Goal: Task Accomplishment & Management: Manage account settings

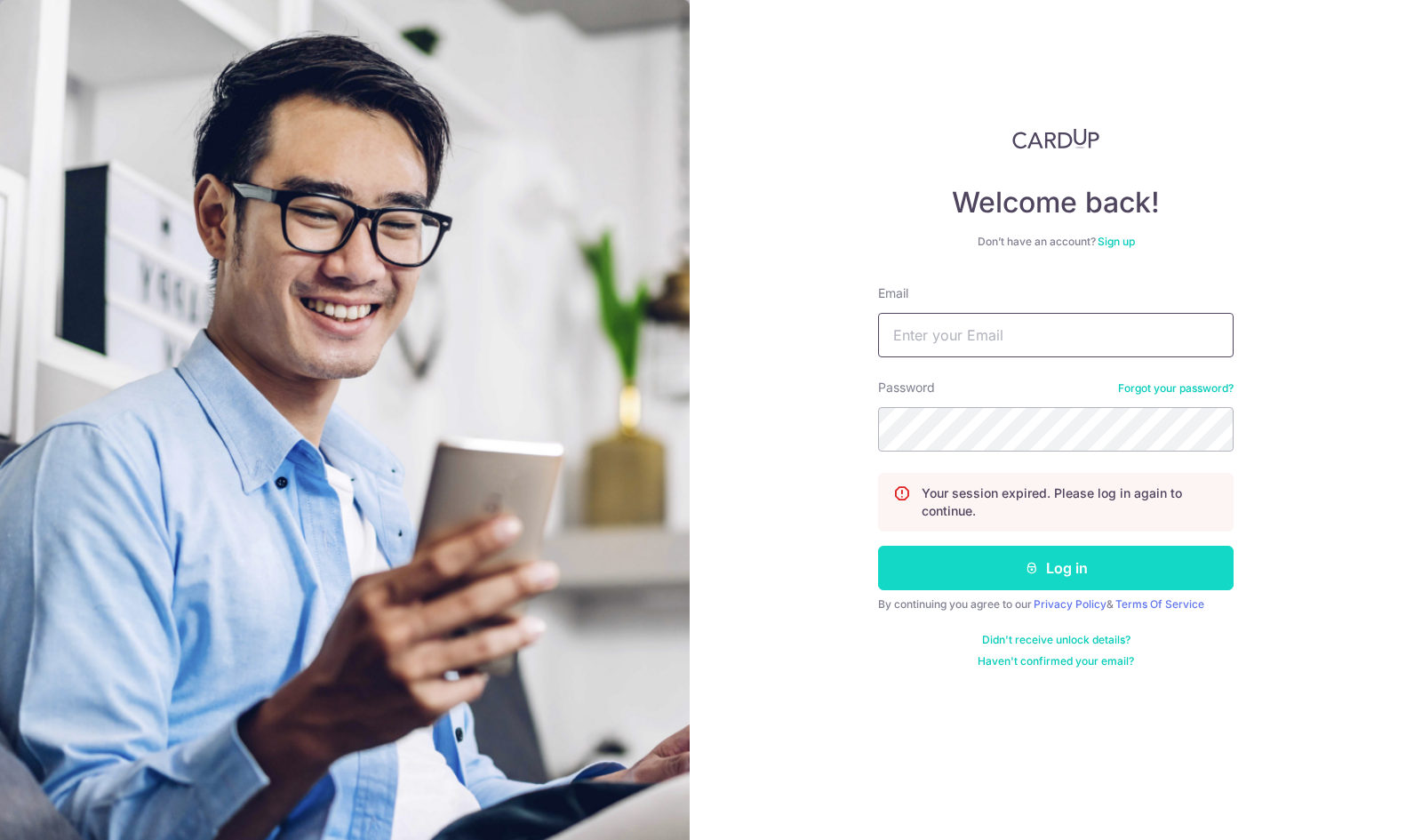
type input "[EMAIL_ADDRESS][PERSON_NAME][DOMAIN_NAME]"
click at [1082, 567] on button "Log in" at bounding box center [1056, 568] width 356 height 44
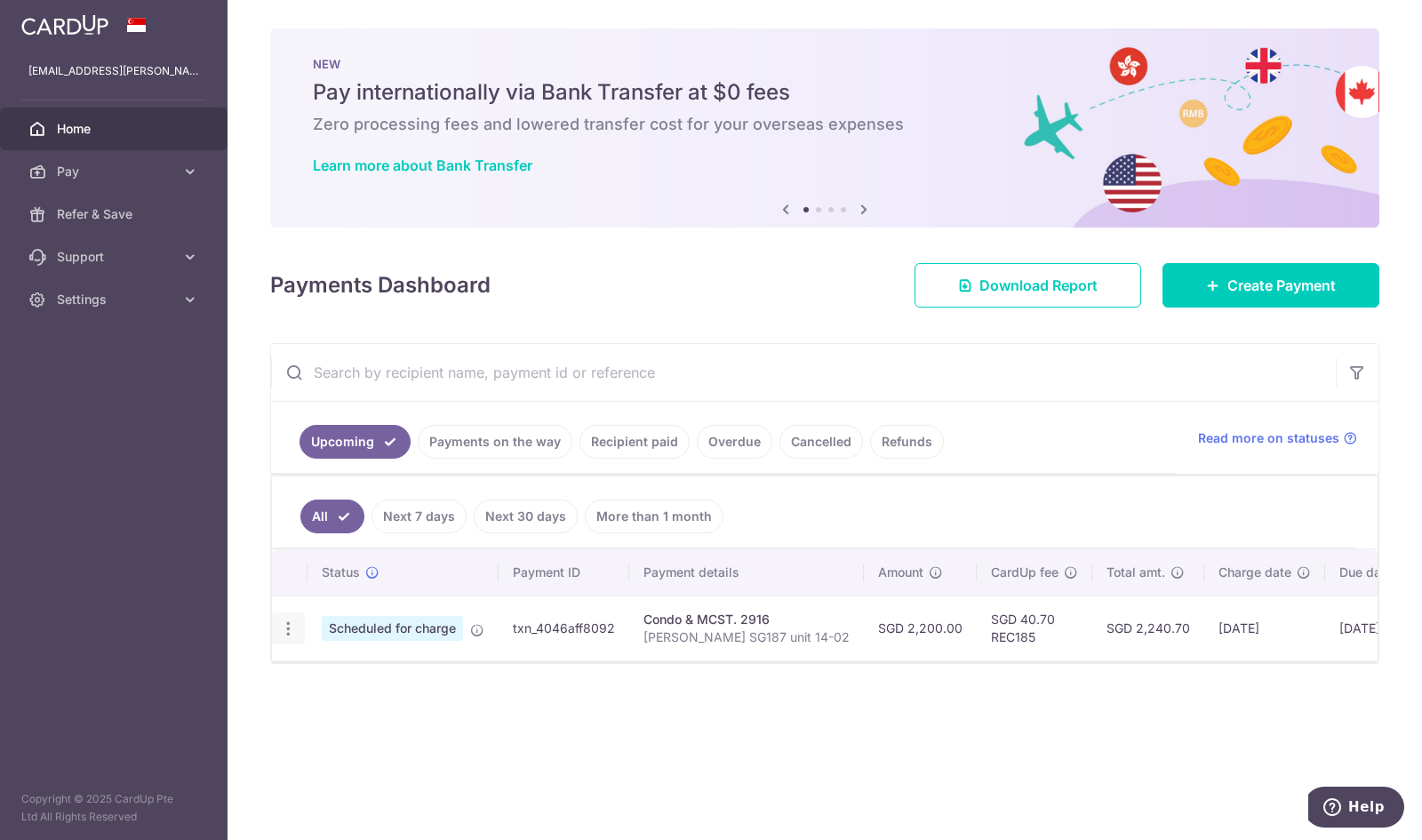
click at [284, 619] on icon "button" at bounding box center [288, 628] width 19 height 19
click at [386, 676] on span "Update payment" at bounding box center [382, 677] width 121 height 21
radio input "true"
type input "2,200.00"
type input "01/11/2025"
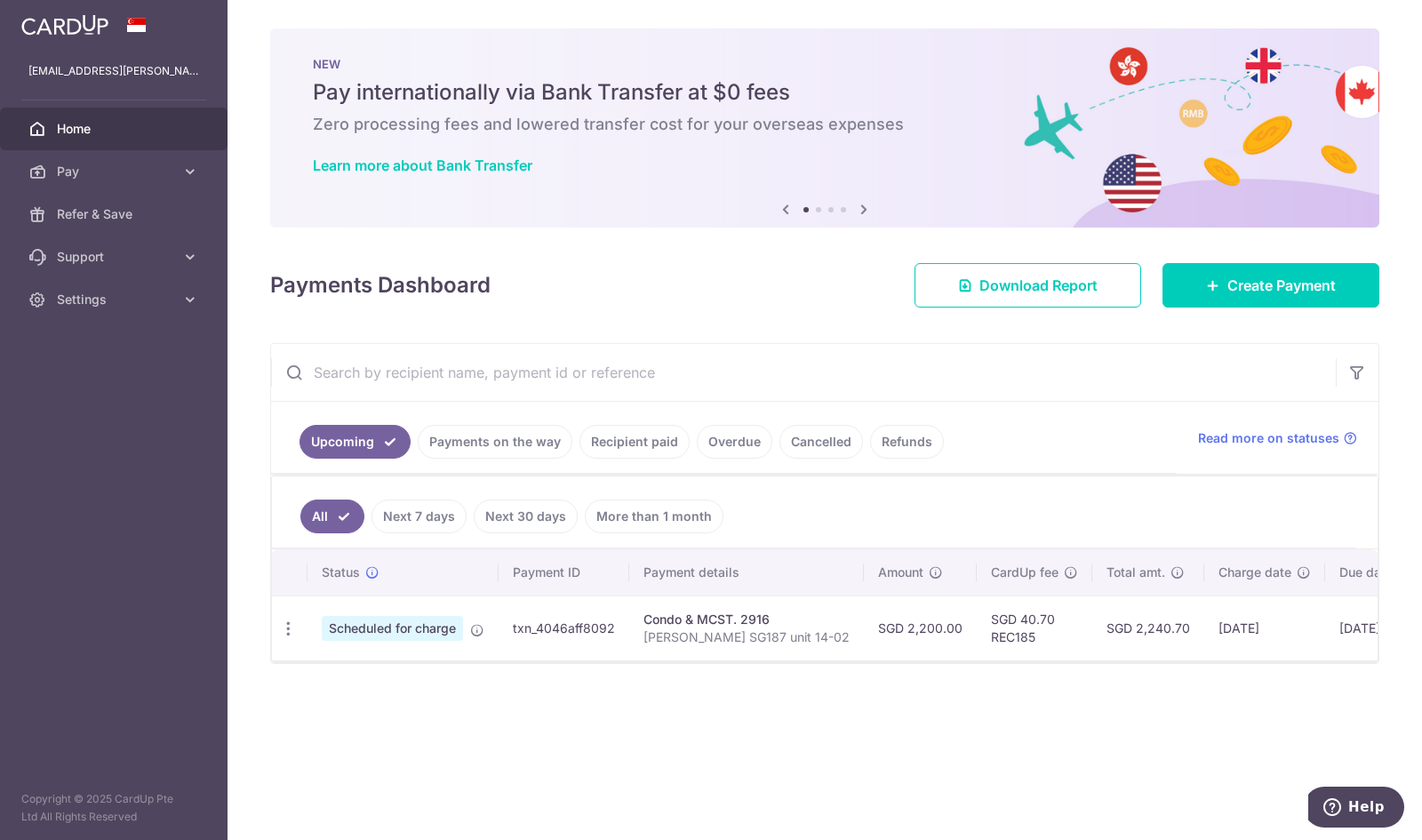
type input "Chotrani SG187 unit 14-02"
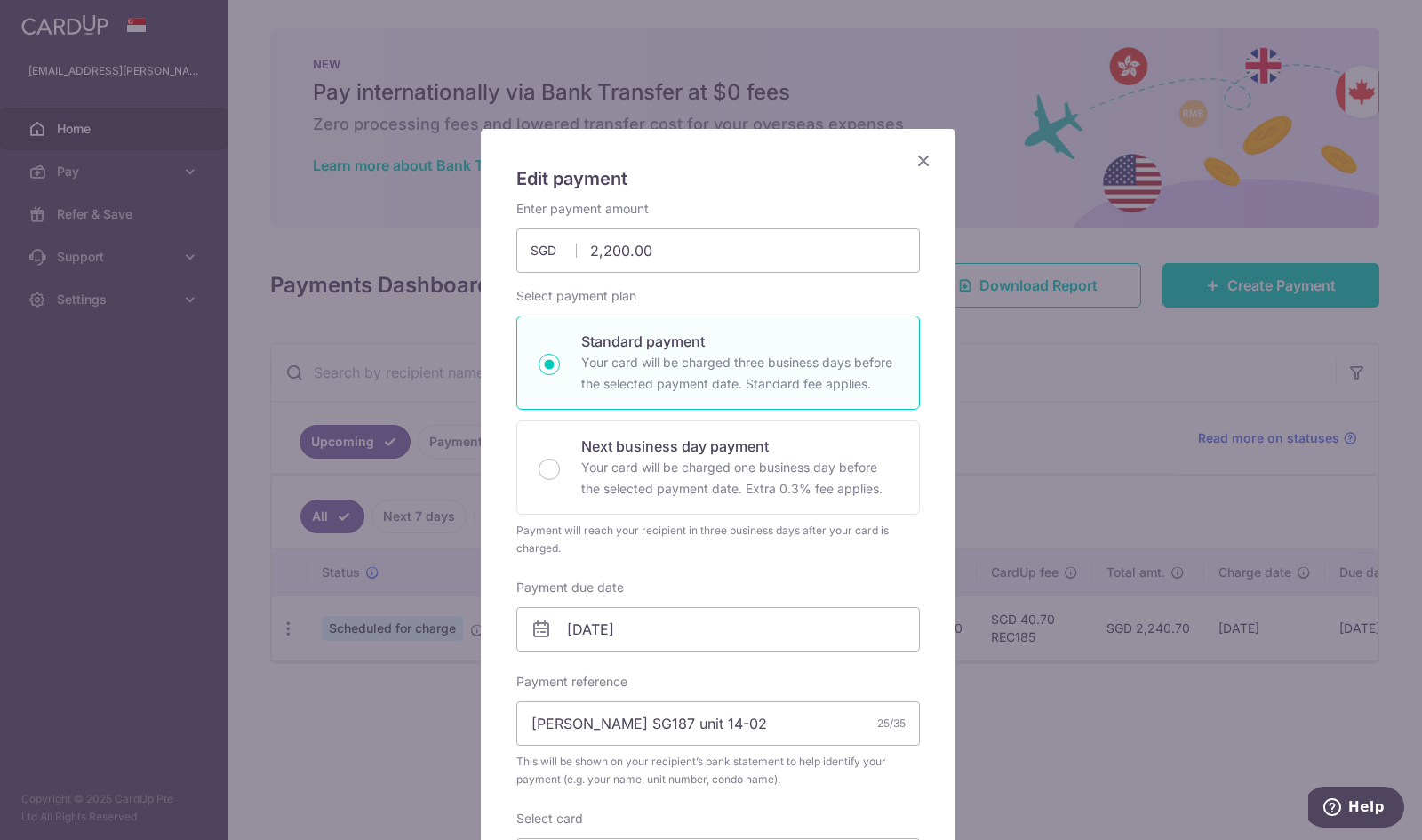
type input "REC185"
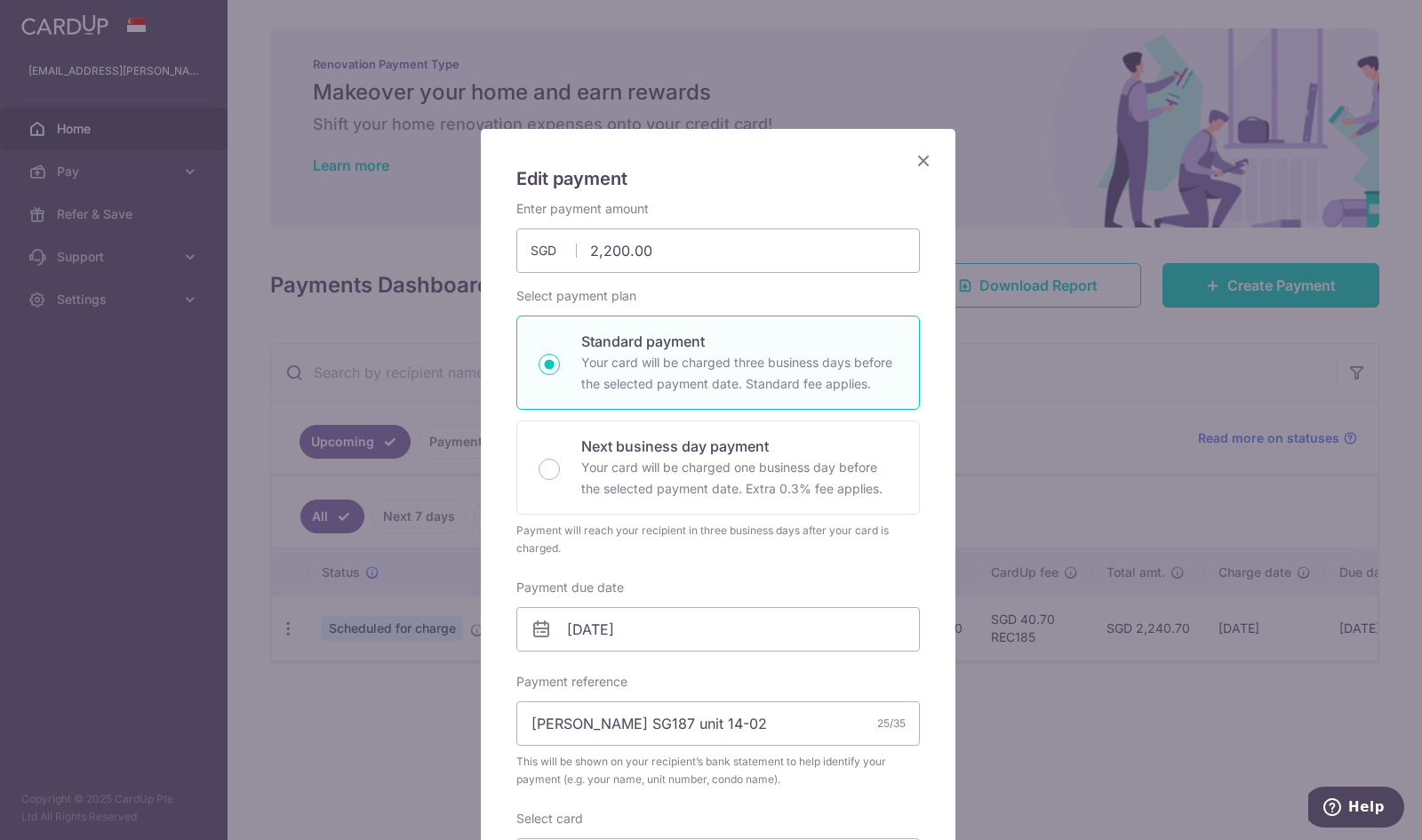
click at [913, 160] on icon "Close" at bounding box center [923, 160] width 21 height 22
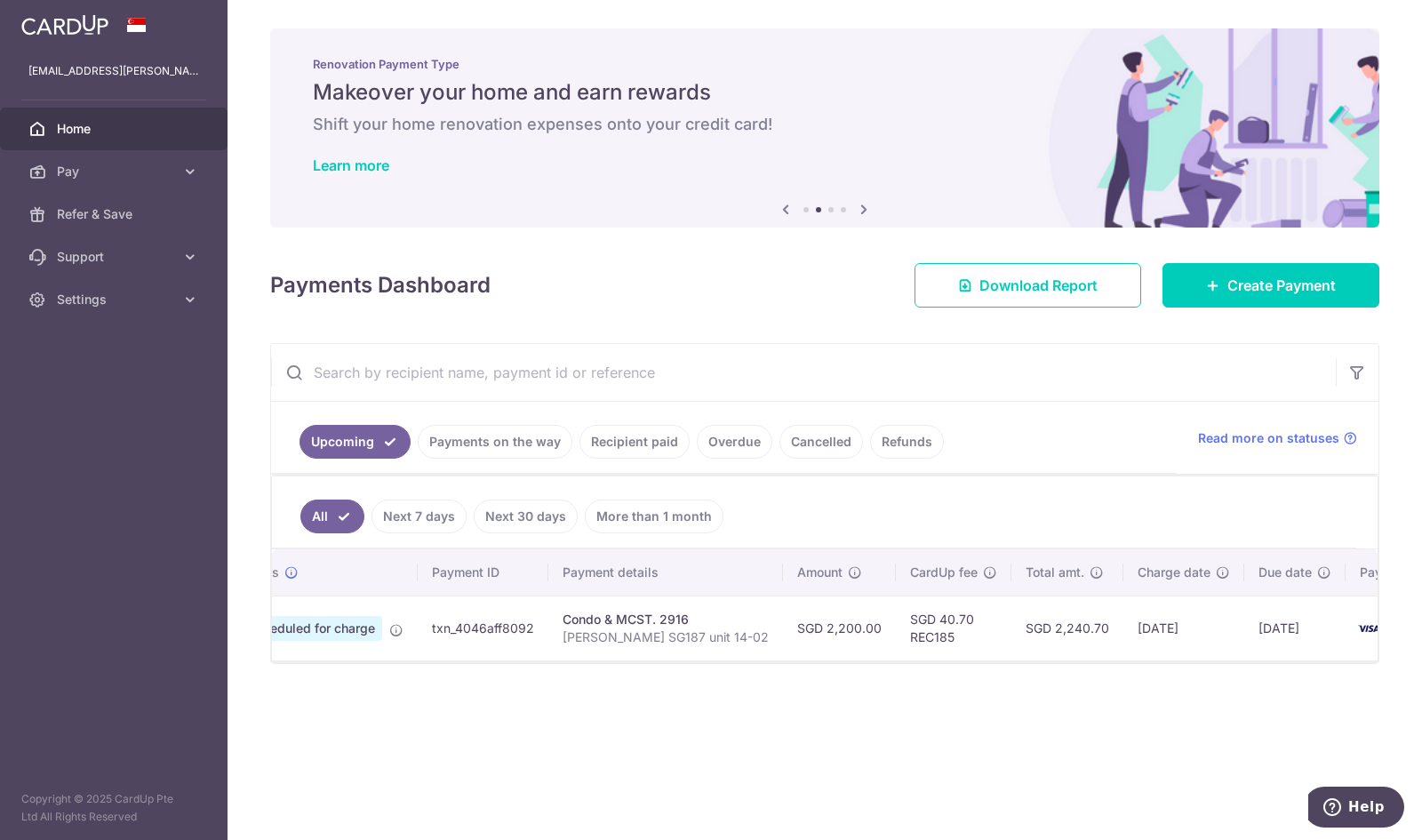
scroll to position [0, 121]
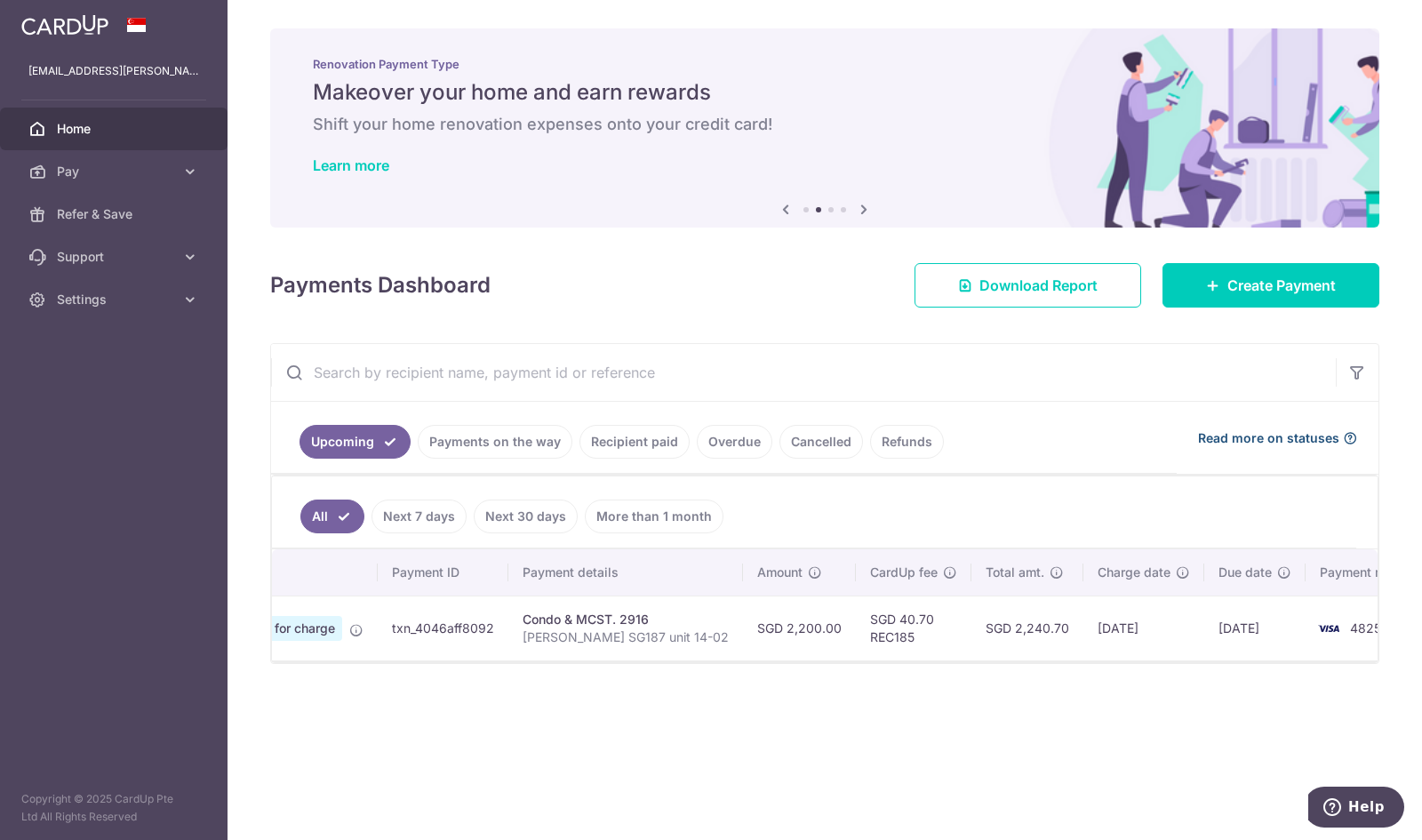
click at [1227, 434] on span "Read more on statuses" at bounding box center [1269, 439] width 142 height 18
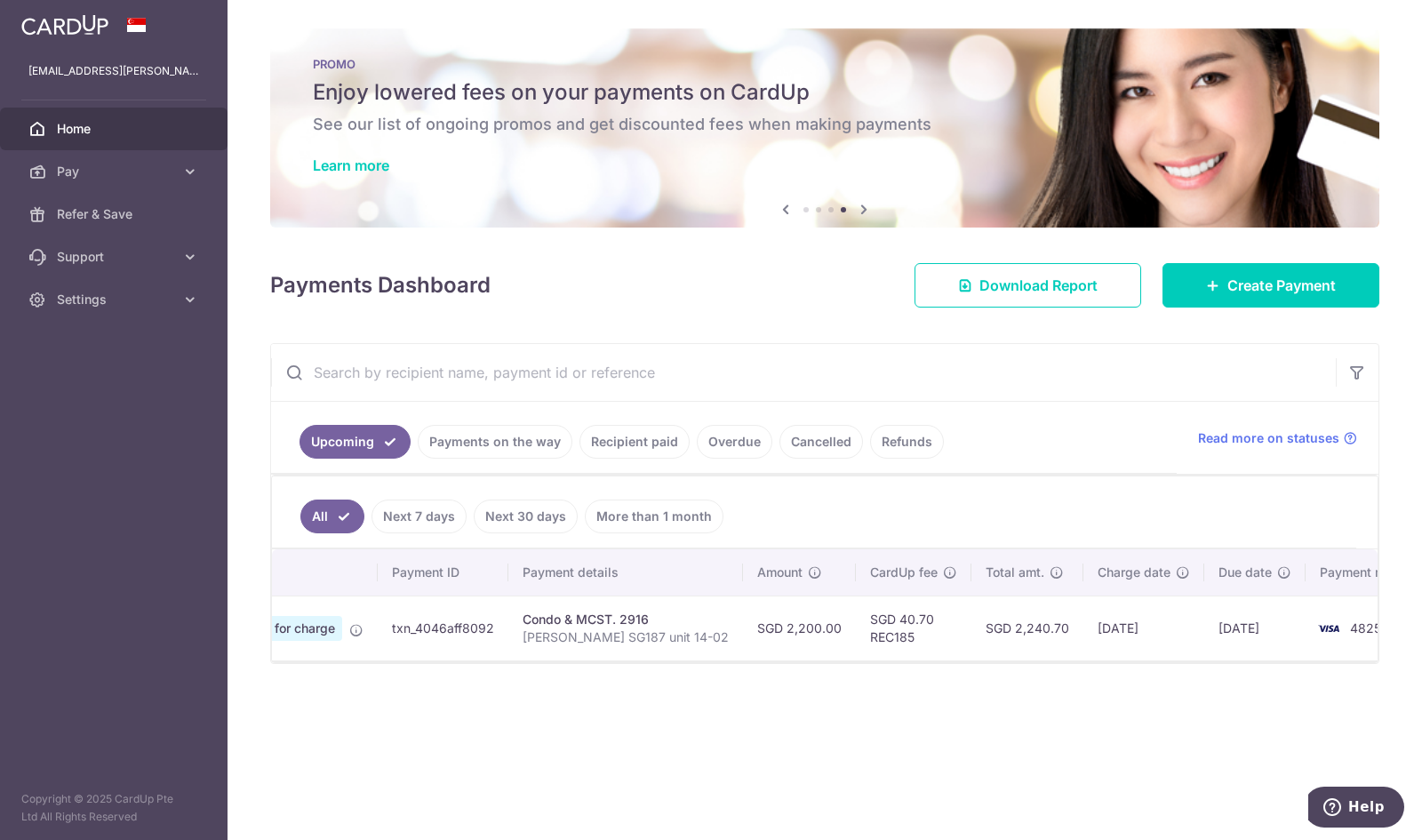
click at [439, 290] on h4 "Payments Dashboard" at bounding box center [380, 285] width 221 height 32
click at [1364, 376] on icon "button" at bounding box center [1358, 372] width 18 height 18
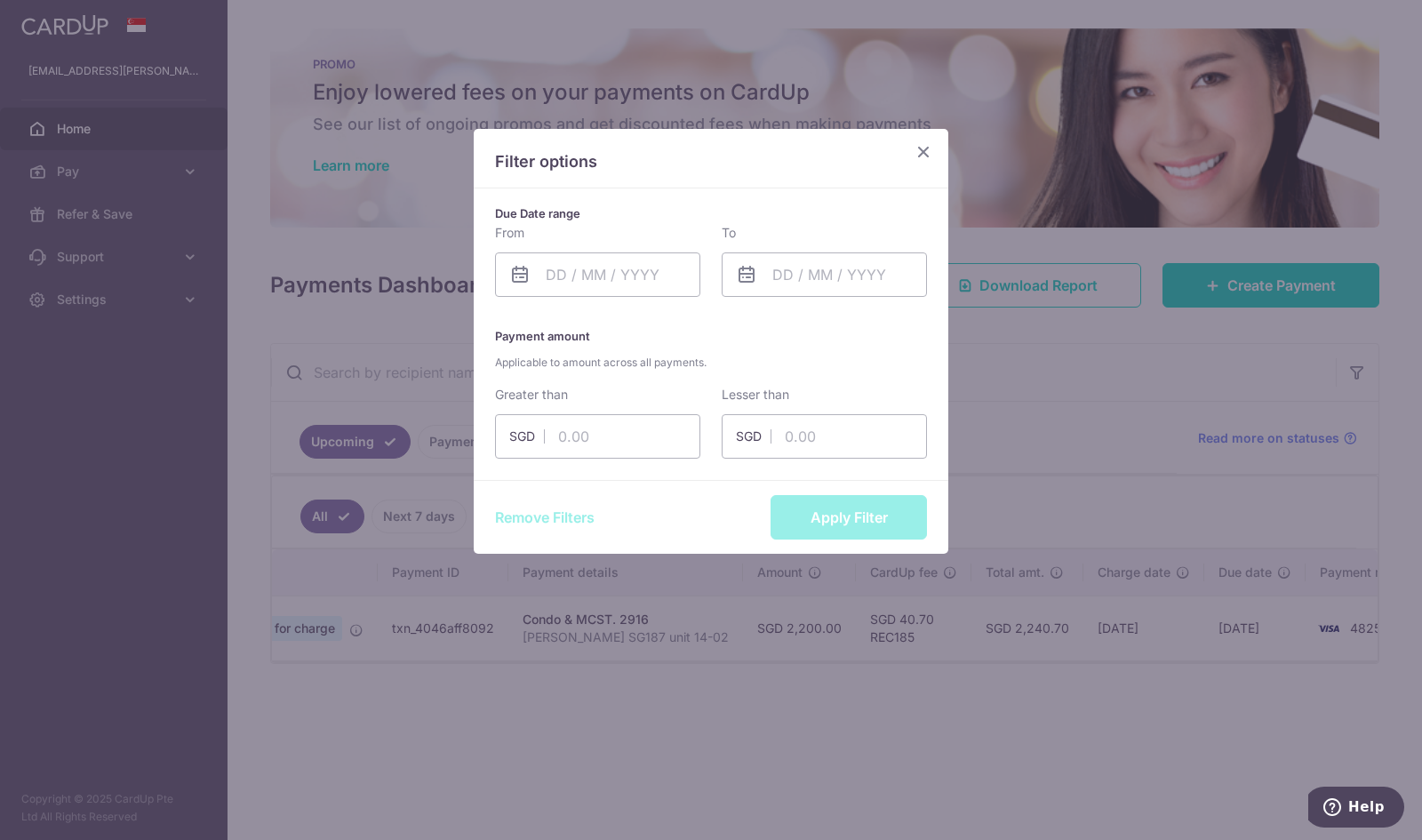
click at [925, 150] on icon "Close" at bounding box center [923, 152] width 21 height 22
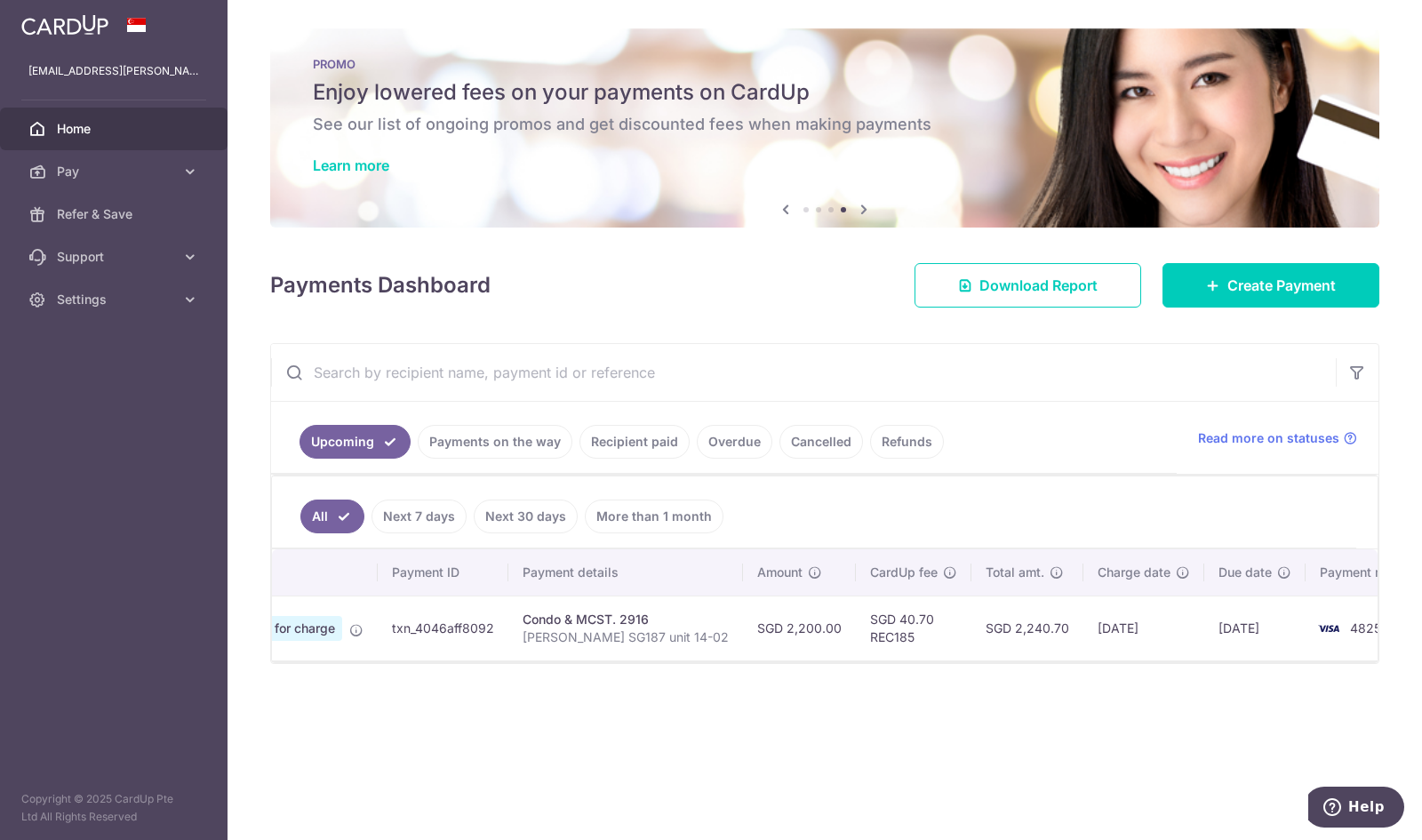
click at [525, 440] on link "Payments on the way" at bounding box center [495, 441] width 154 height 34
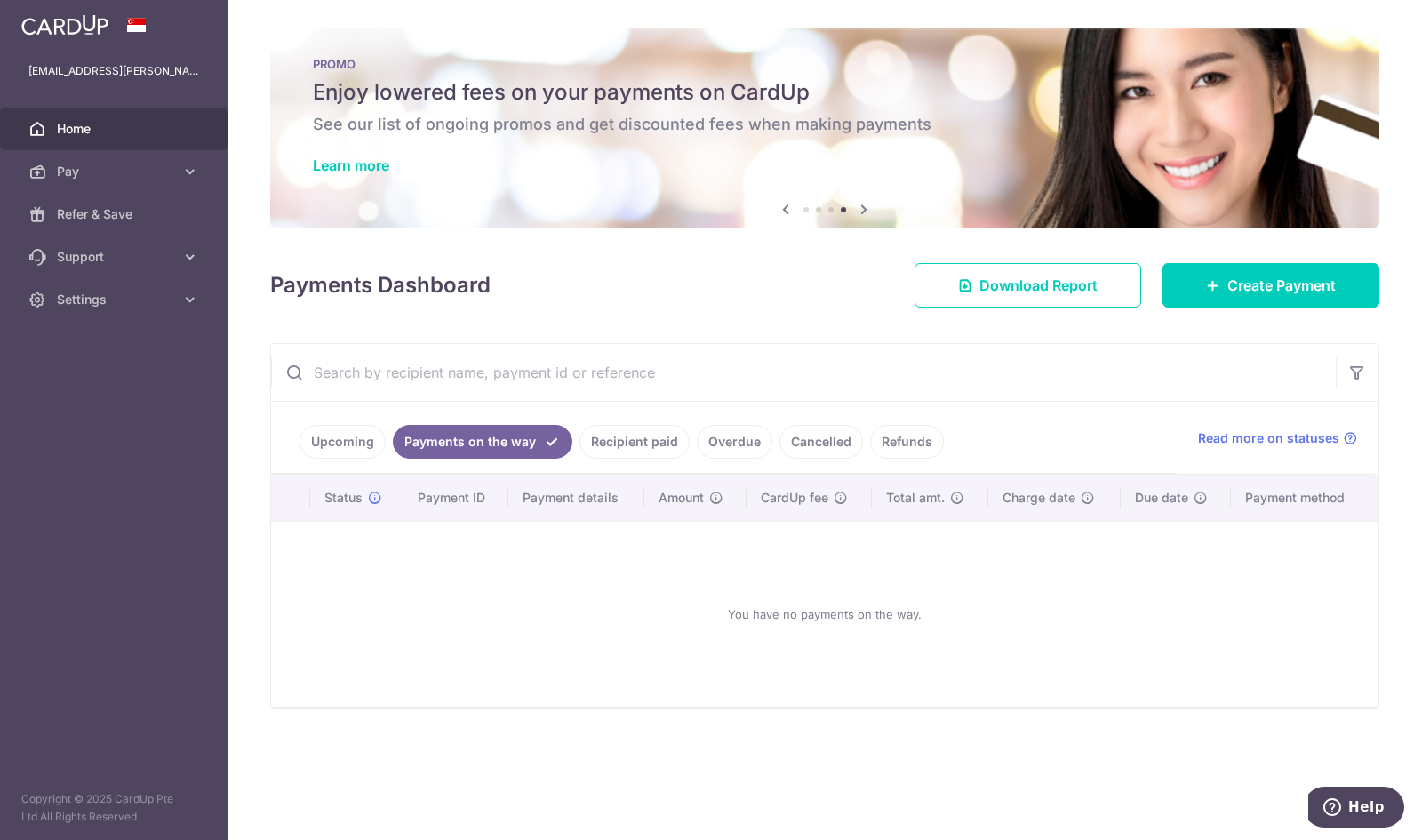
click at [623, 440] on link "Recipient paid" at bounding box center [634, 441] width 110 height 34
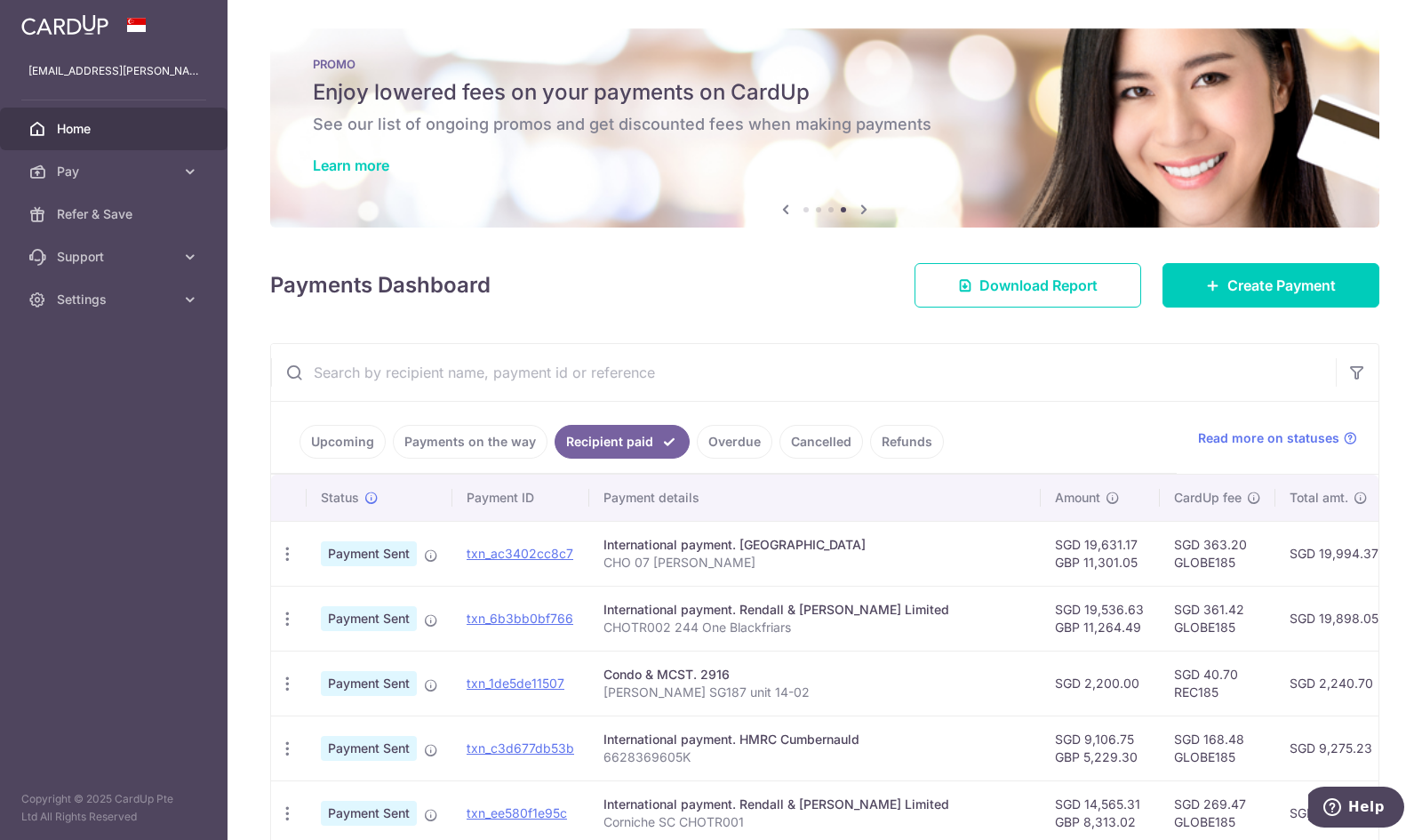
click at [725, 440] on link "Overdue" at bounding box center [735, 441] width 75 height 34
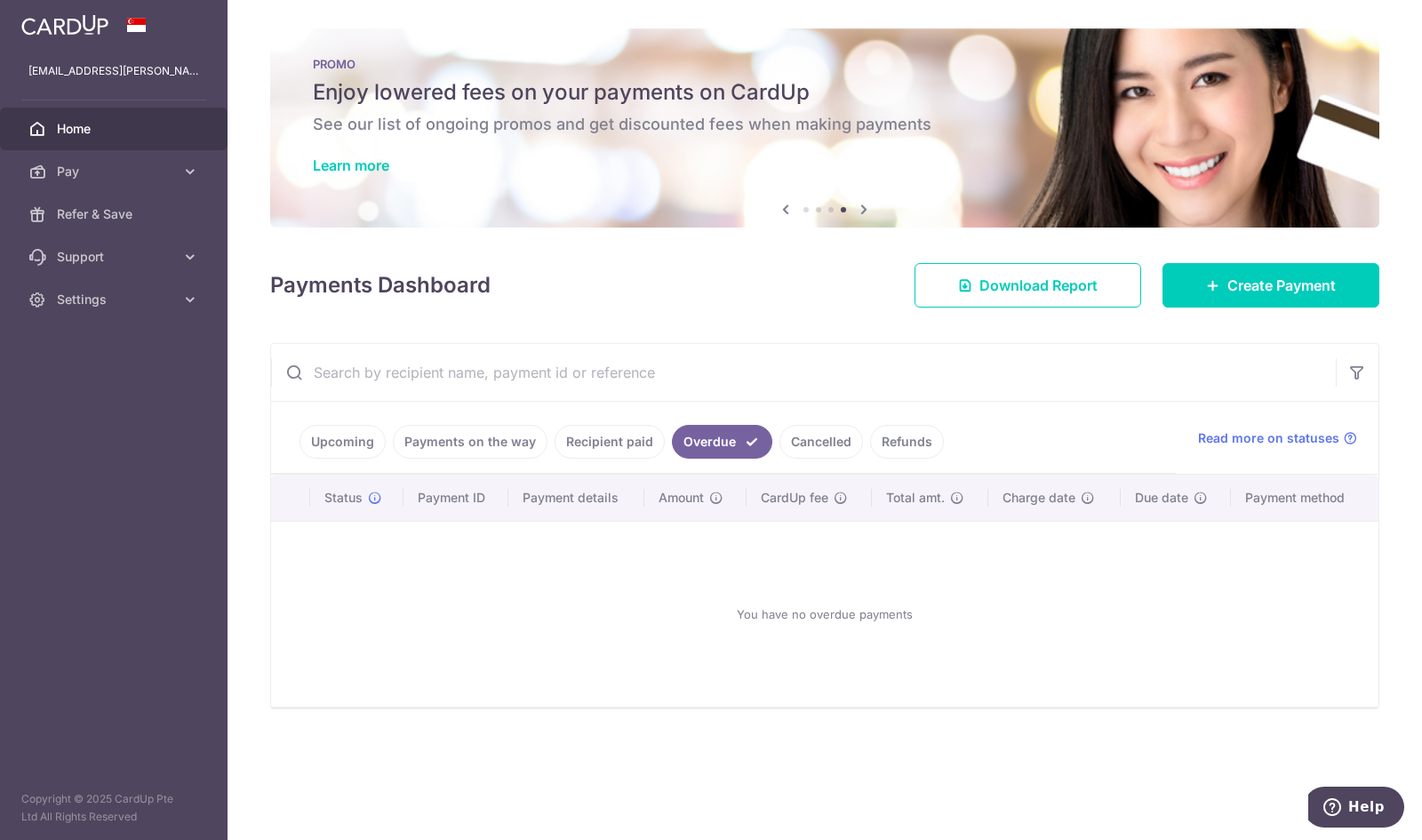
click at [805, 442] on link "Cancelled" at bounding box center [822, 441] width 84 height 34
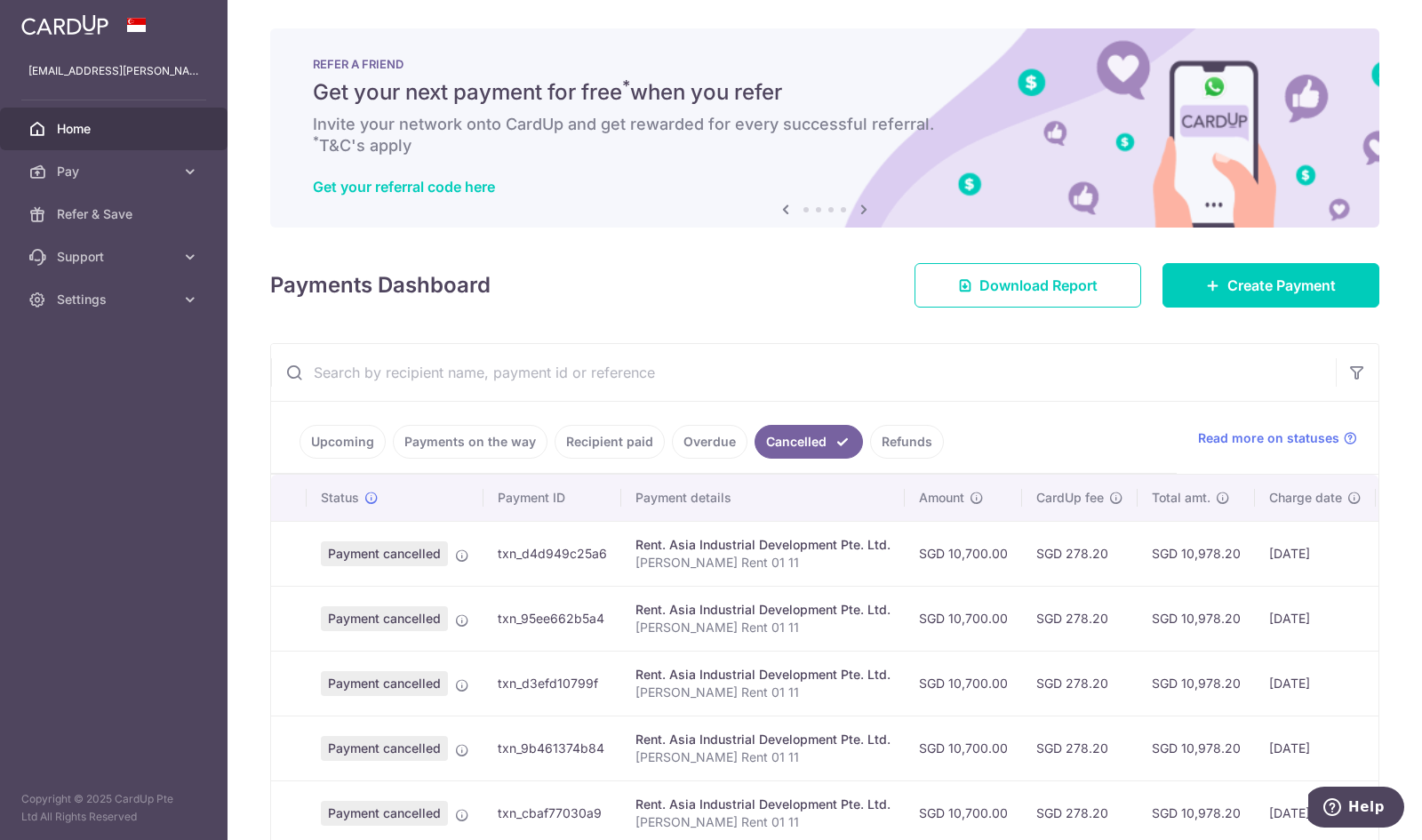
click at [902, 436] on link "Refunds" at bounding box center [906, 441] width 74 height 34
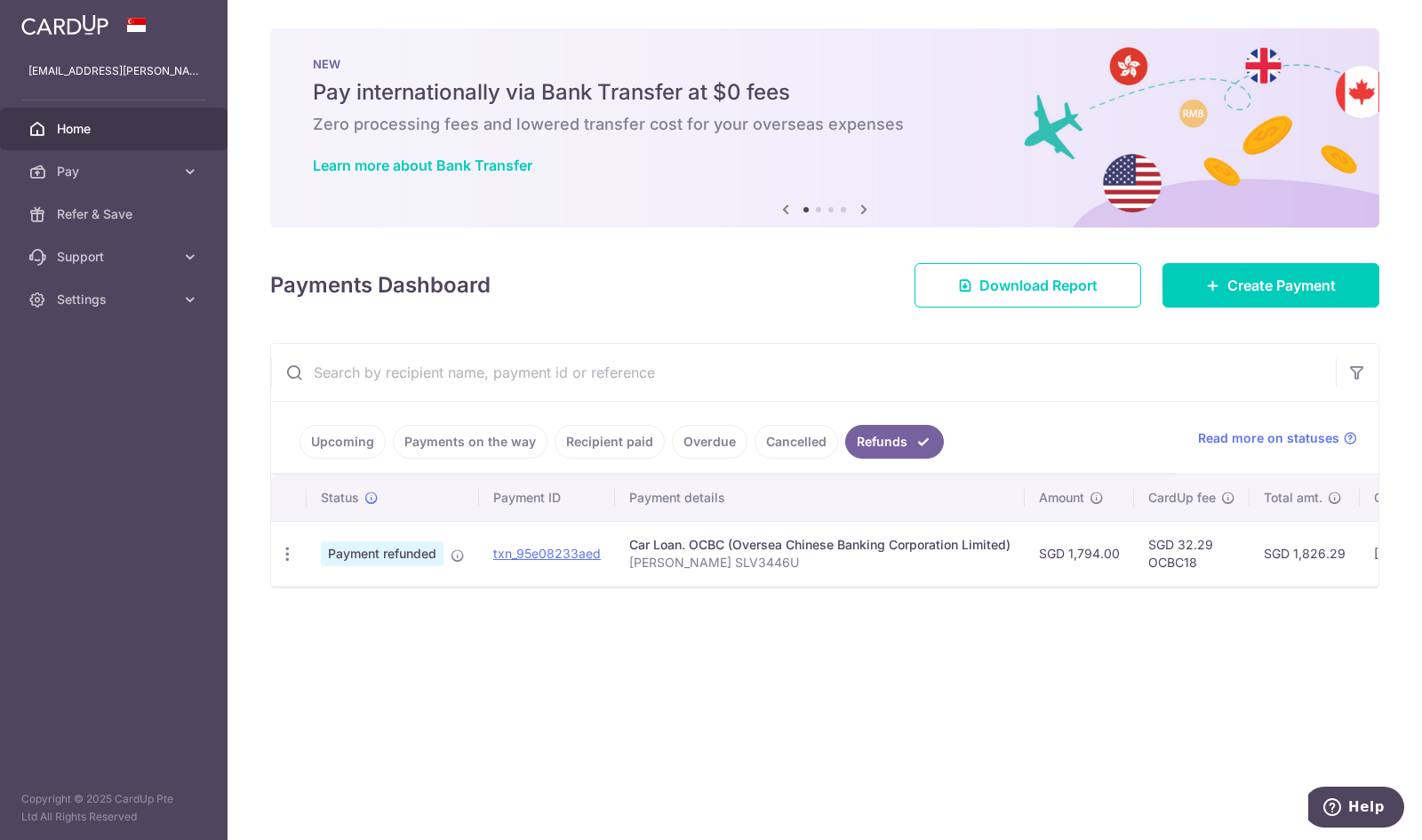
click at [390, 287] on h4 "Payments Dashboard" at bounding box center [380, 285] width 221 height 32
click at [282, 549] on icon "button" at bounding box center [287, 554] width 19 height 19
click at [690, 305] on div "Payments Dashboard Download Report Create Payment" at bounding box center [825, 282] width 1110 height 52
click at [313, 440] on link "Upcoming" at bounding box center [342, 441] width 86 height 34
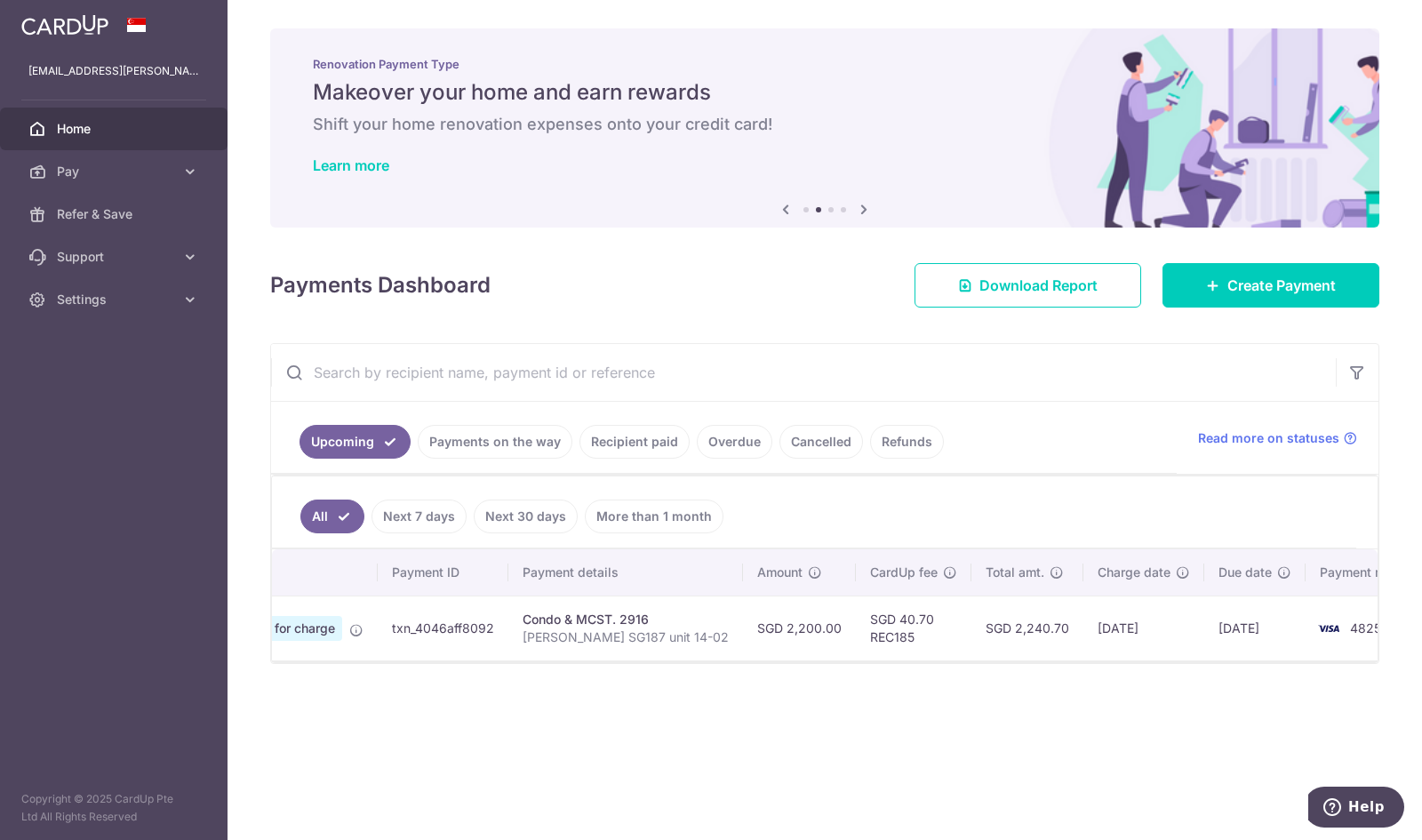
scroll to position [0, 0]
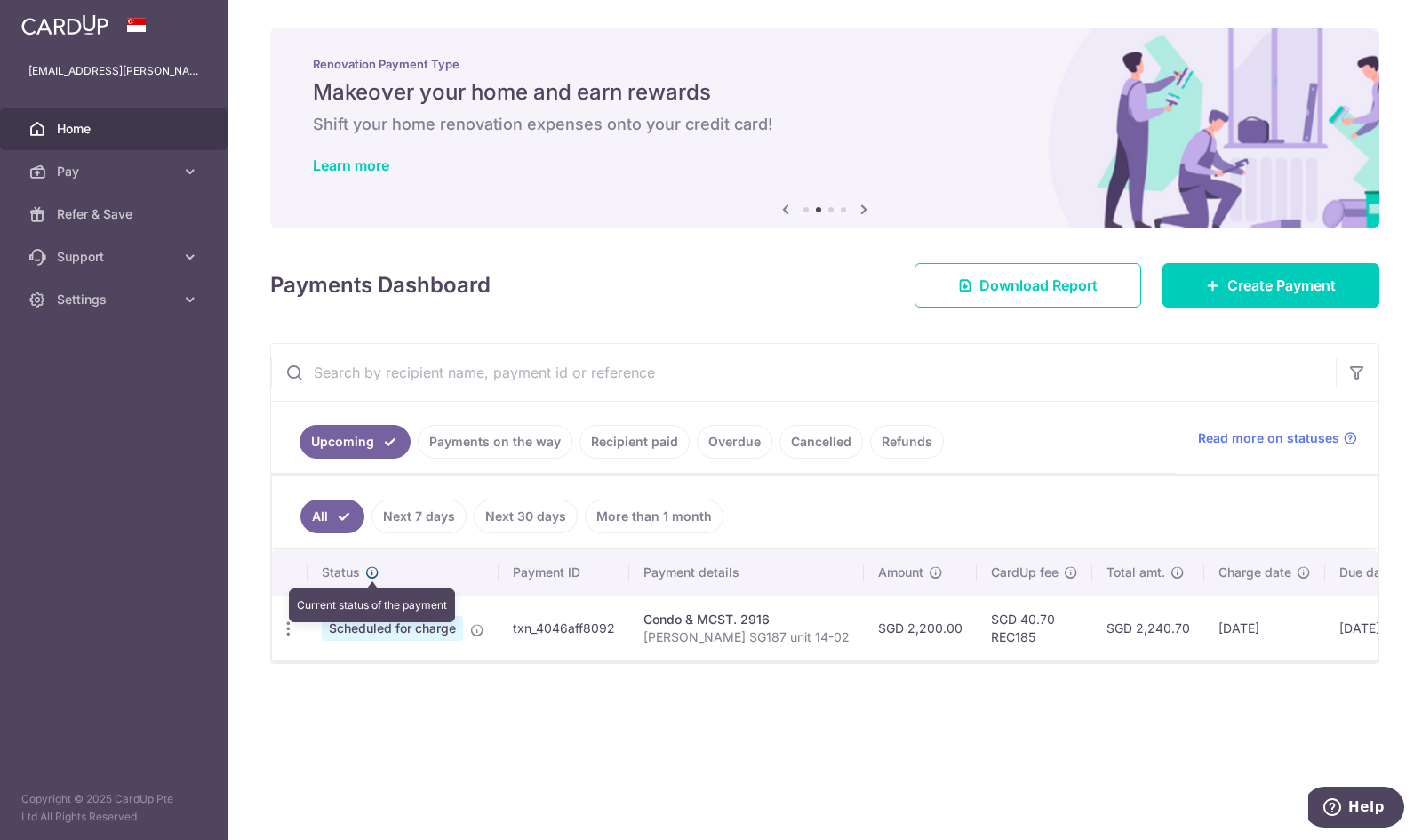
click at [373, 568] on icon at bounding box center [372, 573] width 15 height 15
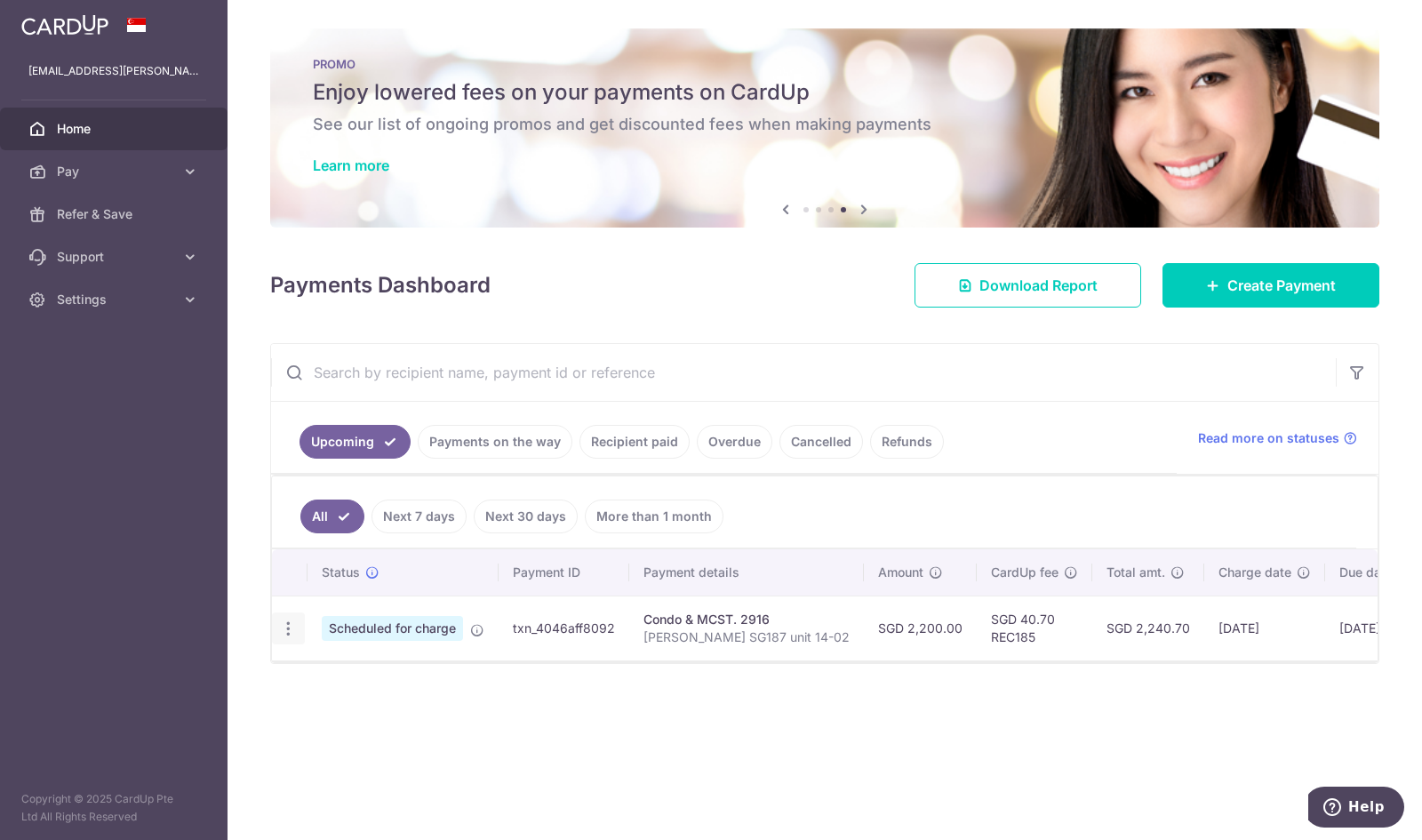
click at [287, 627] on icon "button" at bounding box center [288, 628] width 19 height 19
click at [388, 670] on span "Update payment" at bounding box center [382, 677] width 121 height 21
radio input "true"
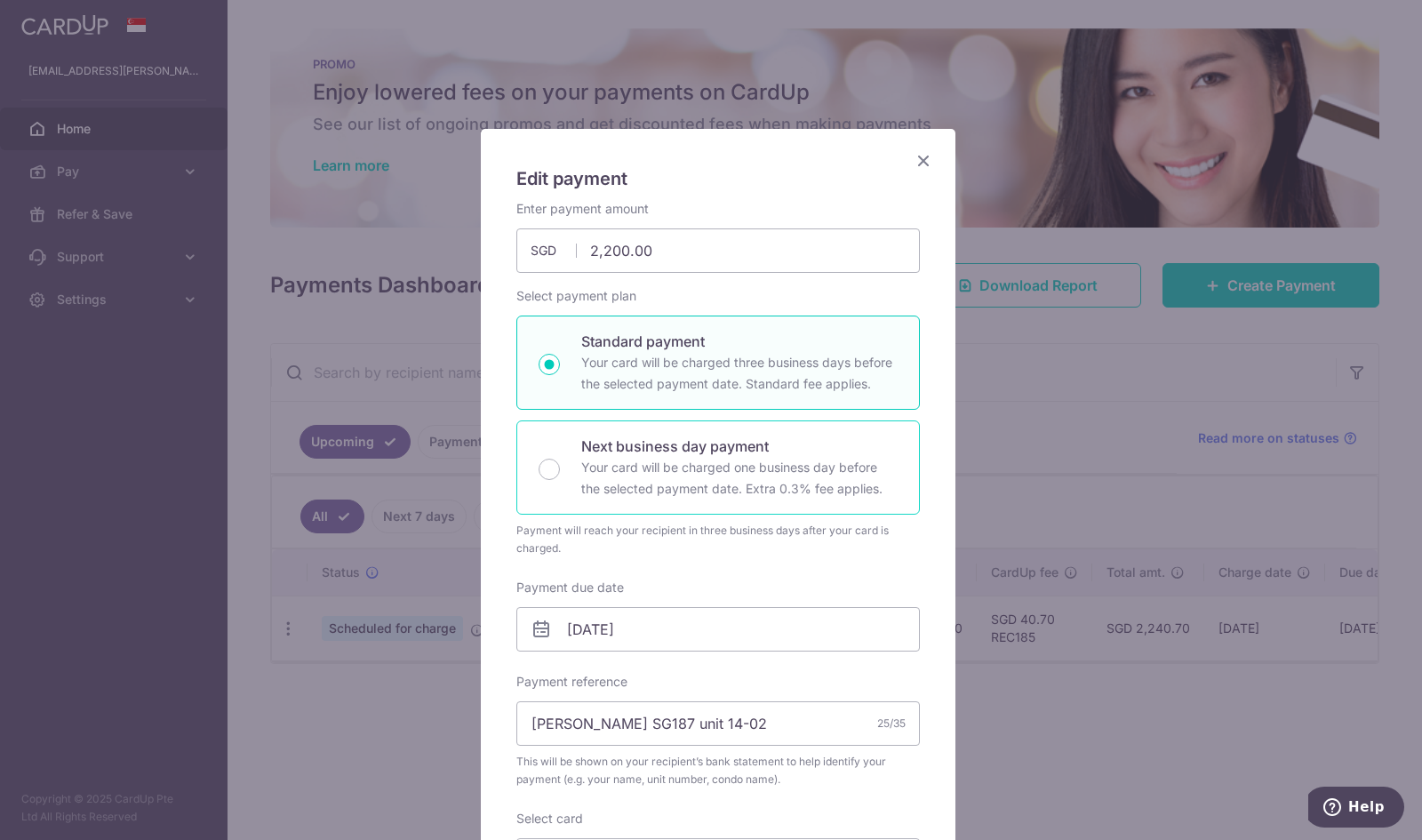
scroll to position [296, 0]
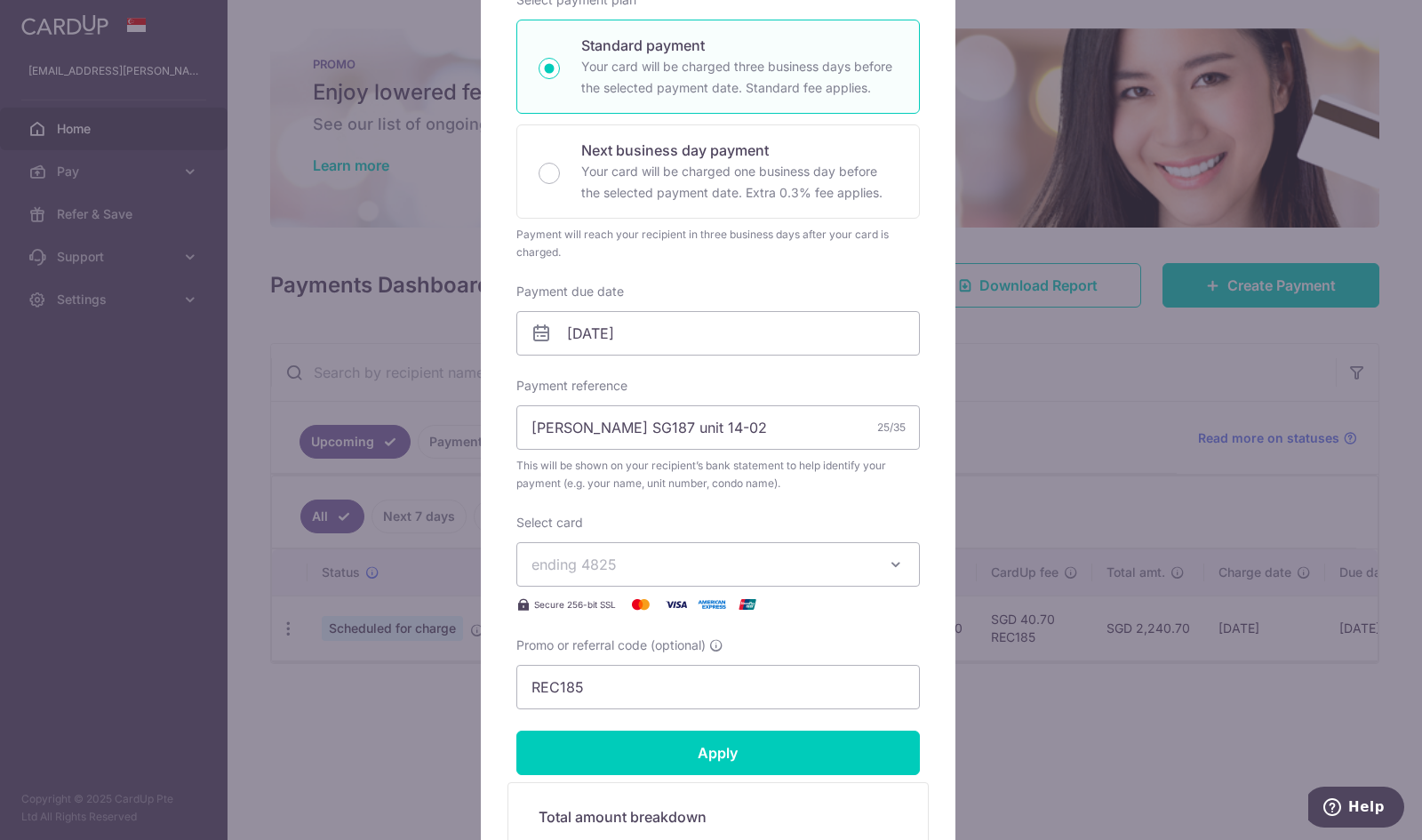
click at [704, 472] on span "This will be shown on your recipient’s bank statement to help identify your pay…" at bounding box center [718, 474] width 403 height 35
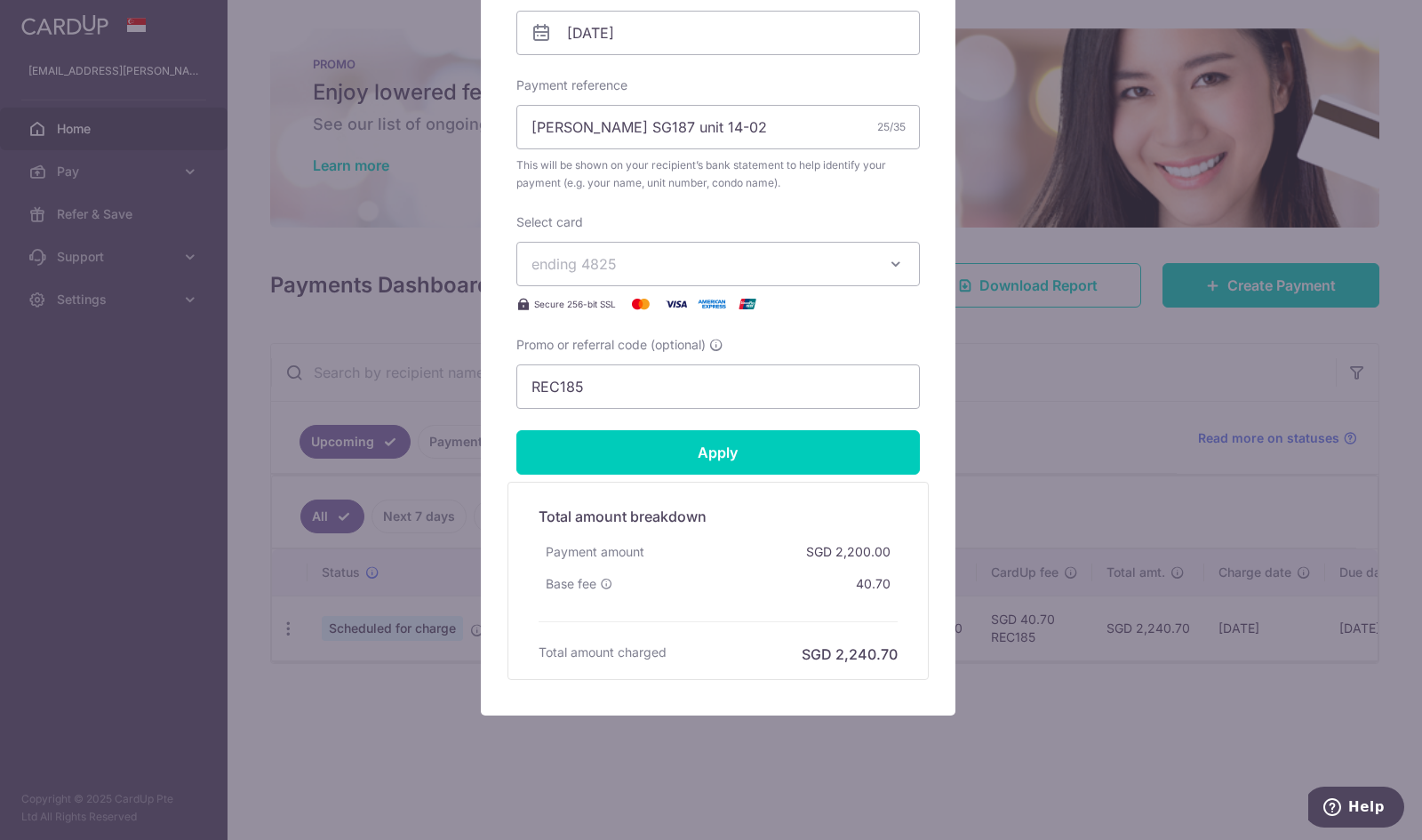
scroll to position [0, 0]
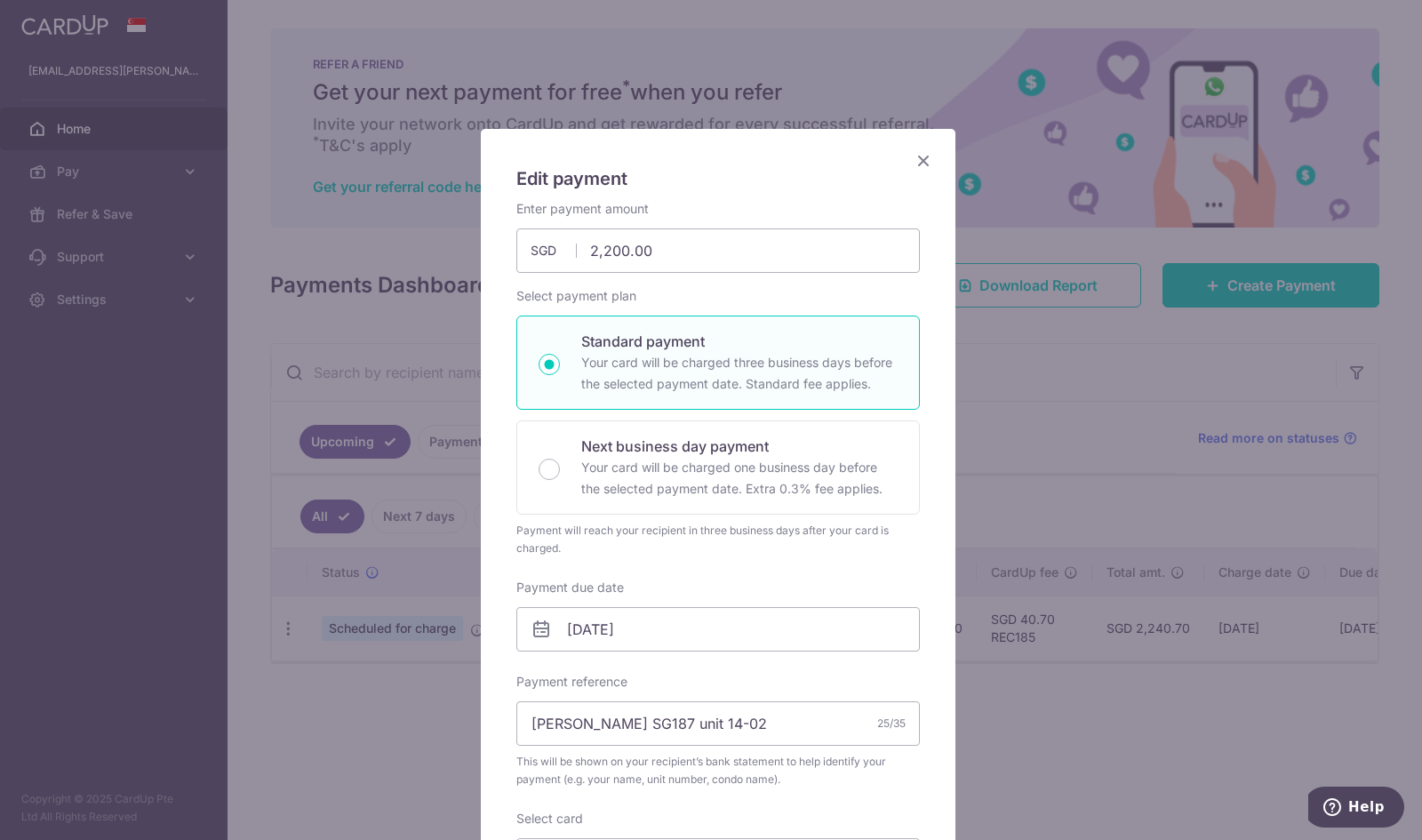
click at [916, 164] on icon "Close" at bounding box center [923, 160] width 21 height 22
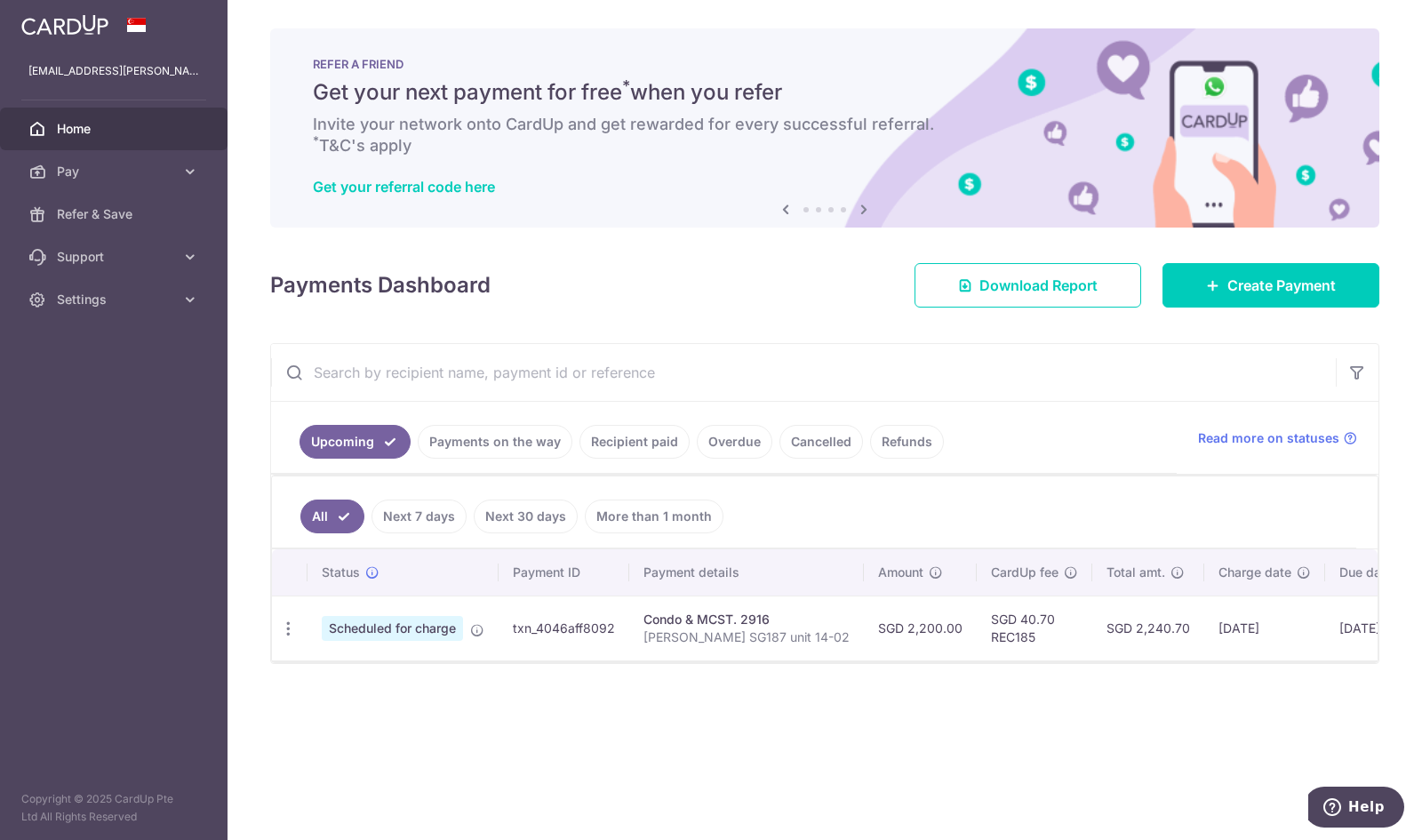
click at [528, 625] on td "txn_4046aff8092" at bounding box center [564, 628] width 131 height 64
click at [369, 570] on icon at bounding box center [372, 573] width 15 height 15
